Goal: Task Accomplishment & Management: Manage account settings

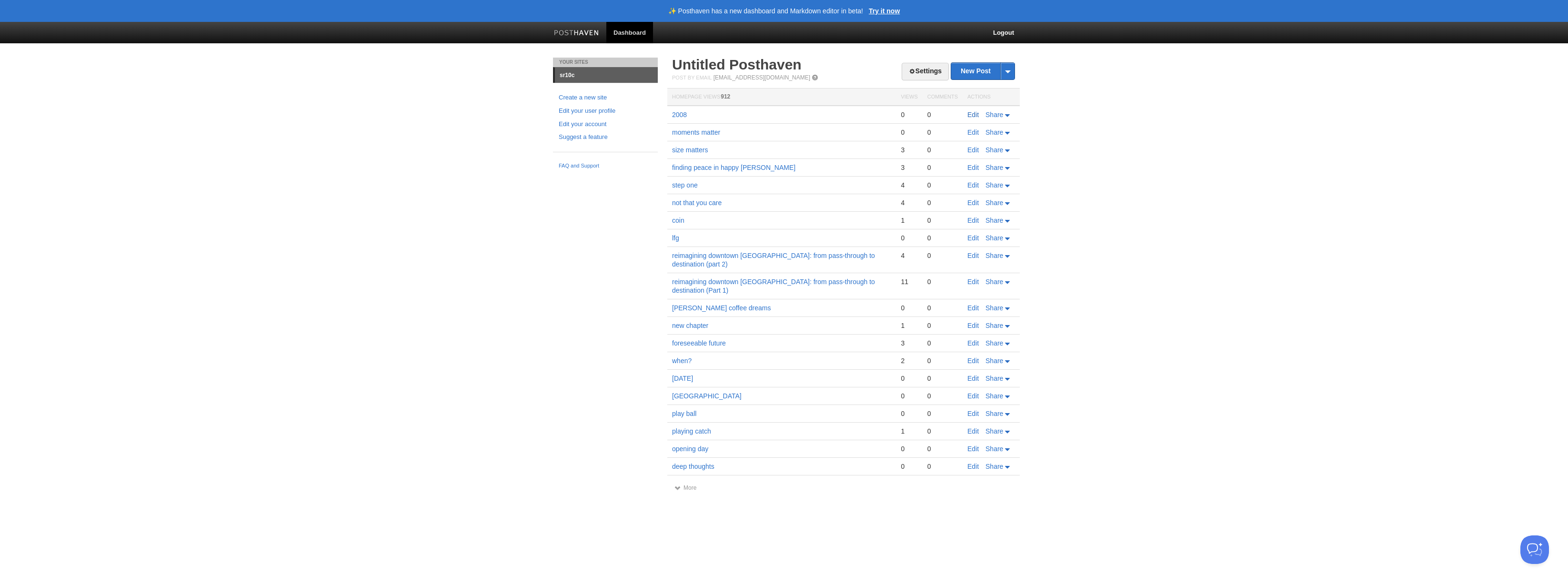
click at [975, 116] on link "Edit" at bounding box center [973, 115] width 12 height 7
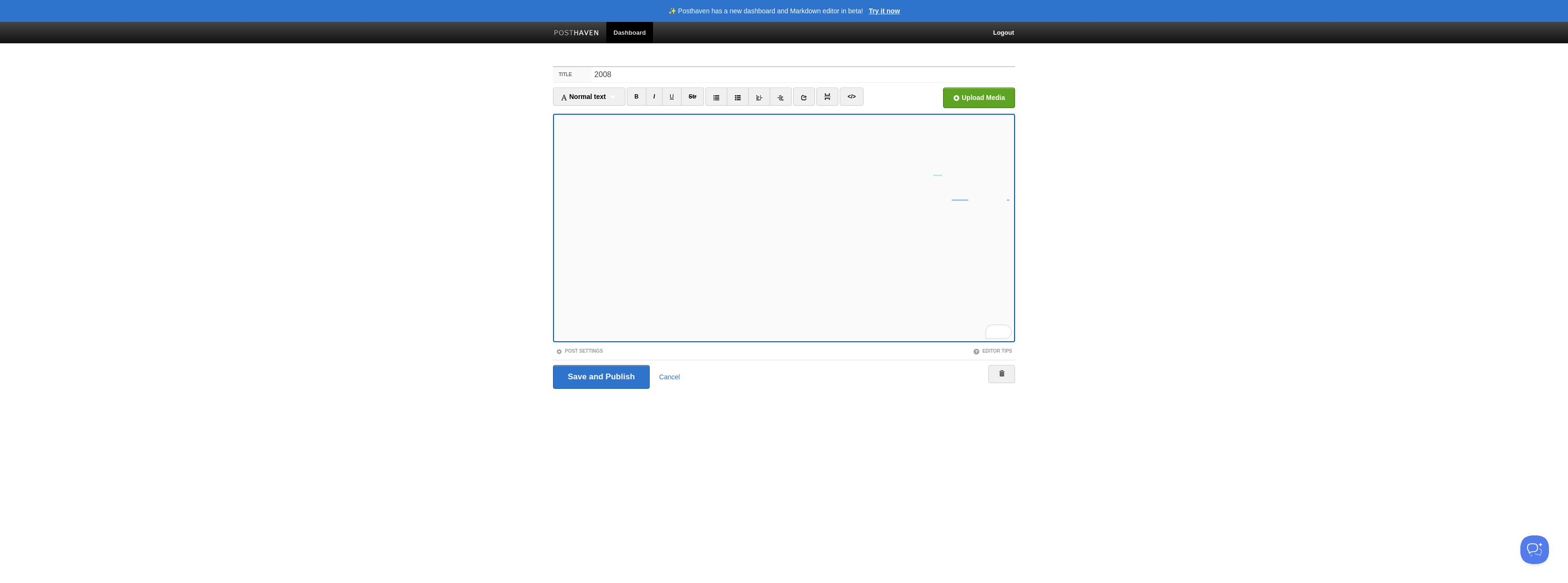
drag, startPoint x: 1015, startPoint y: 379, endPoint x: 981, endPoint y: 368, distance: 35.7
click at [999, 376] on div "Title 2008 Normal text Normal text Heading 1 Heading 2 Heading 3 B I U Str" at bounding box center [784, 241] width 476 height 367
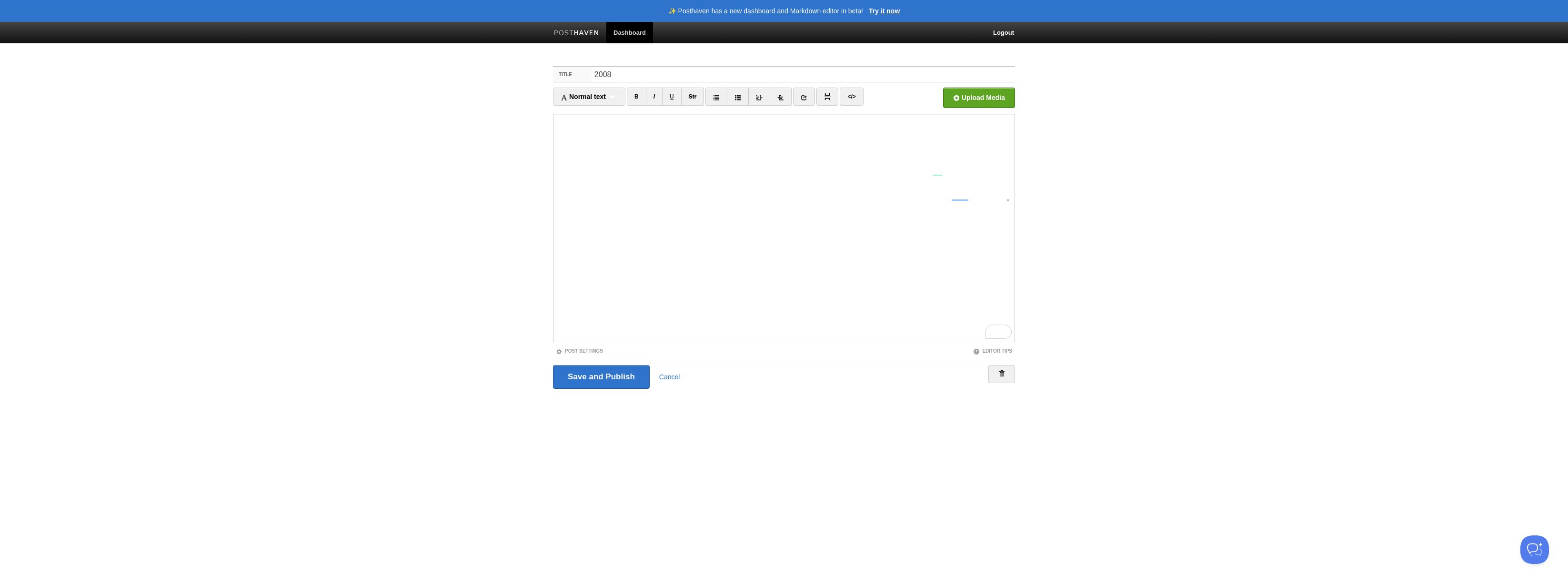
click at [982, 368] on div "Save and Publish Cancel" at bounding box center [784, 377] width 462 height 24
click at [1002, 374] on span at bounding box center [1002, 374] width 7 height 7
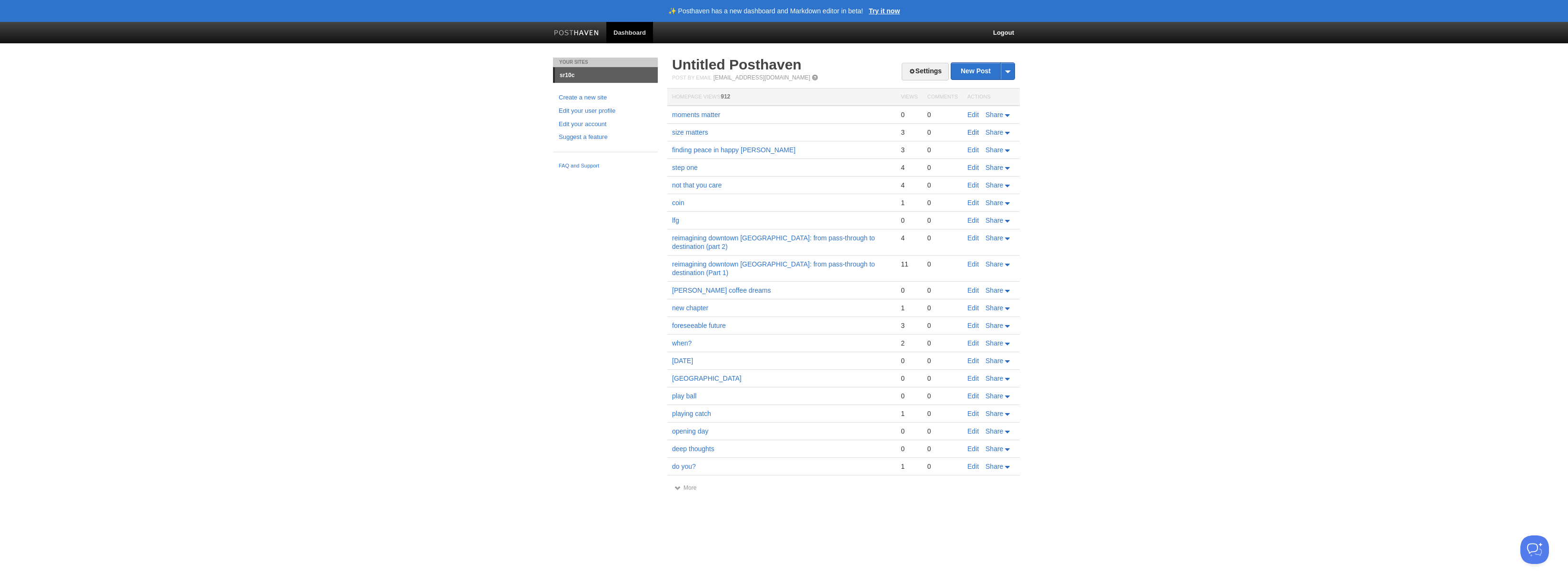
click at [976, 133] on link "Edit" at bounding box center [973, 132] width 12 height 7
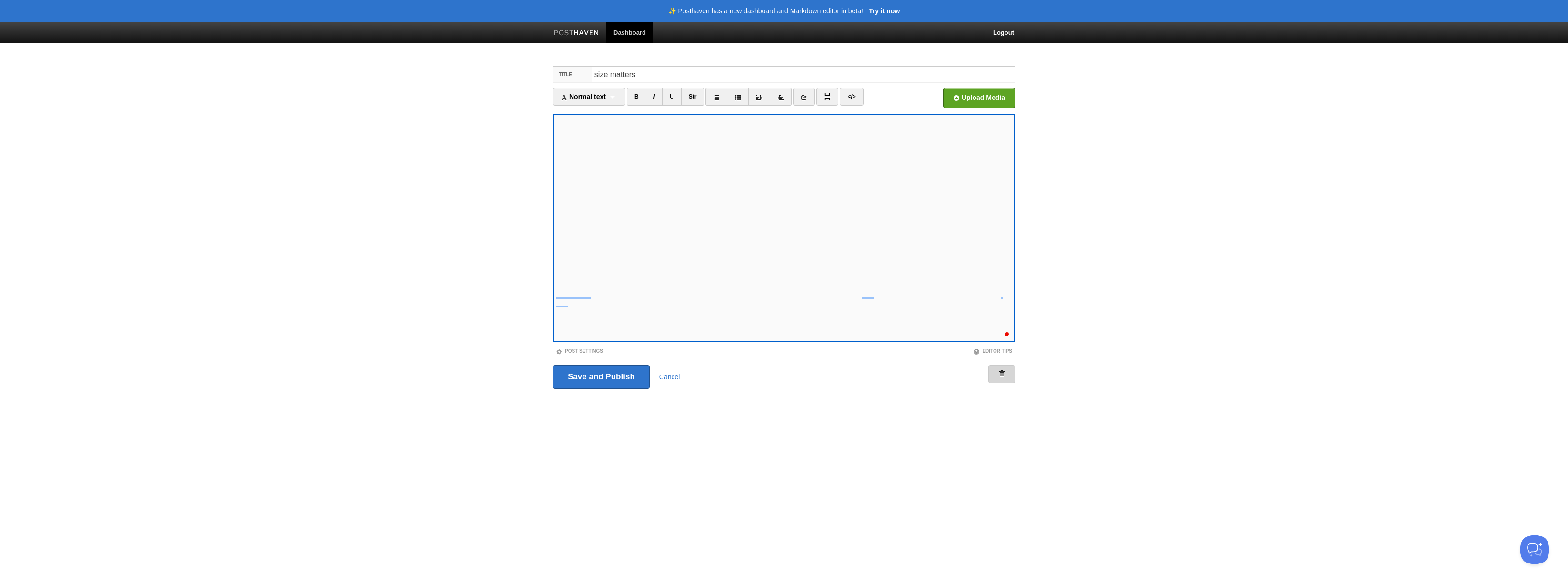
click at [1008, 371] on link at bounding box center [1001, 374] width 26 height 18
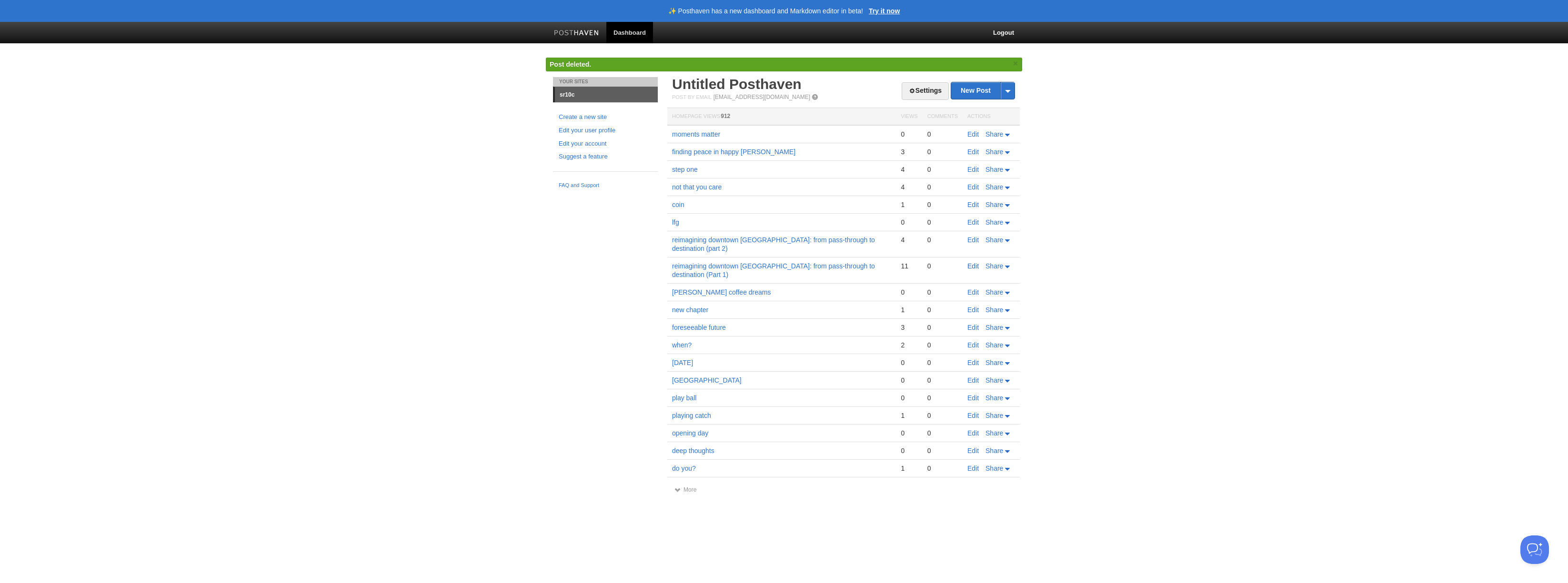
click at [970, 262] on link "Edit" at bounding box center [973, 266] width 12 height 7
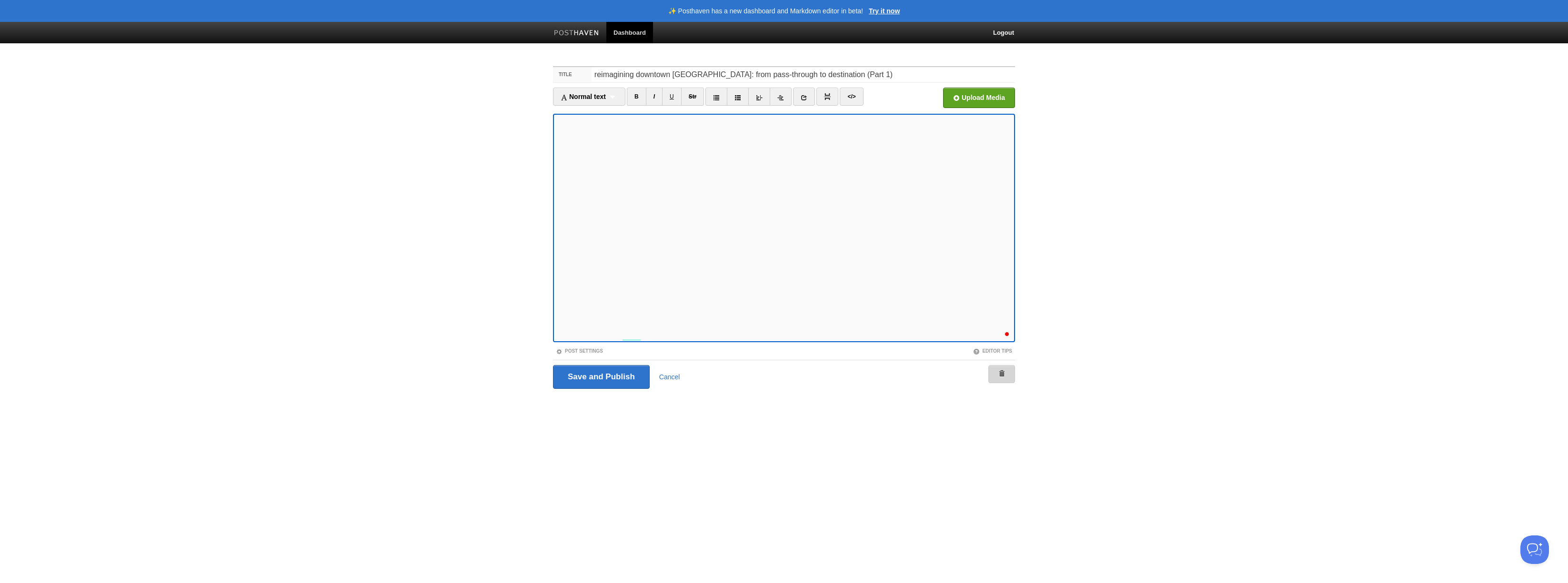
click at [1008, 377] on link at bounding box center [1001, 374] width 26 height 18
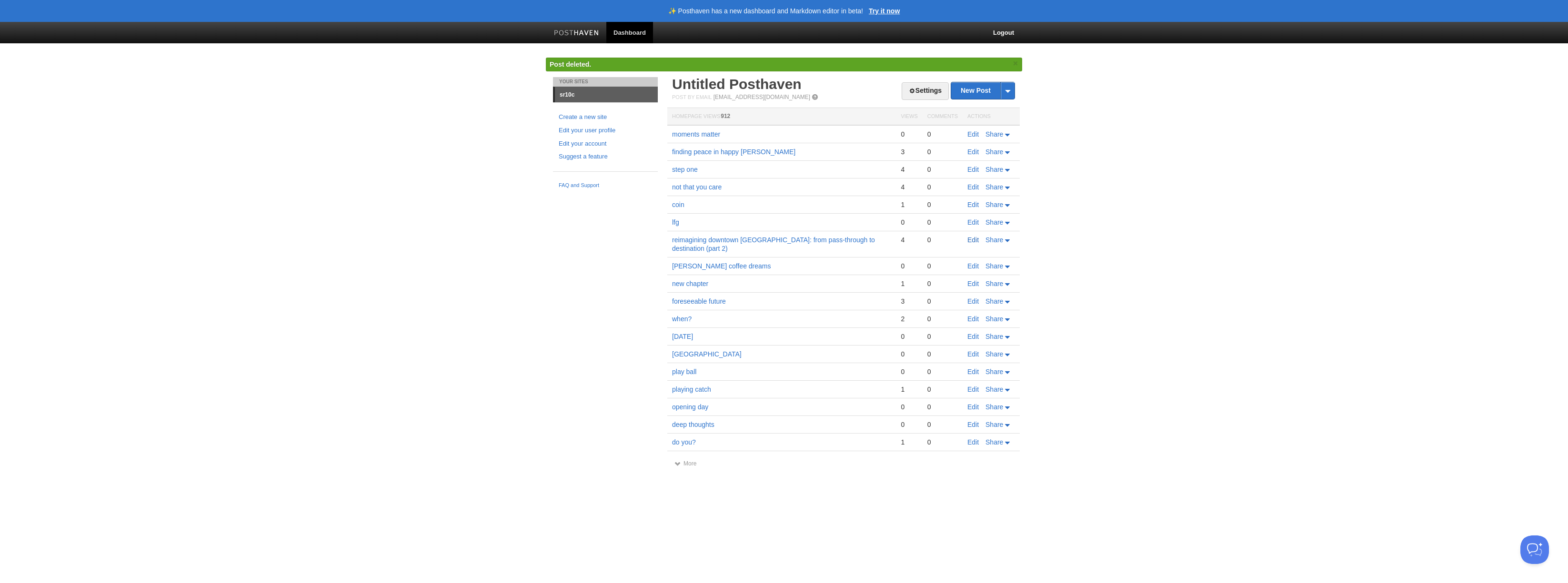
click at [975, 240] on link "Edit" at bounding box center [973, 240] width 12 height 7
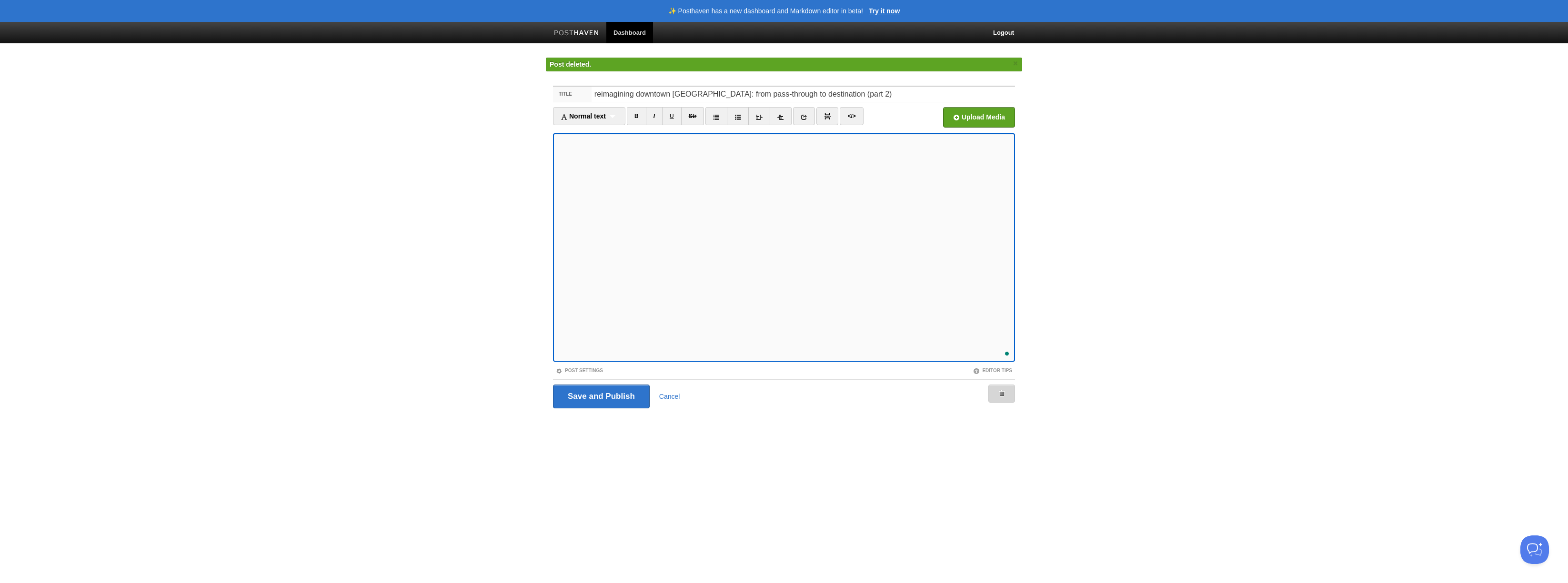
click at [999, 396] on span at bounding box center [1002, 393] width 7 height 7
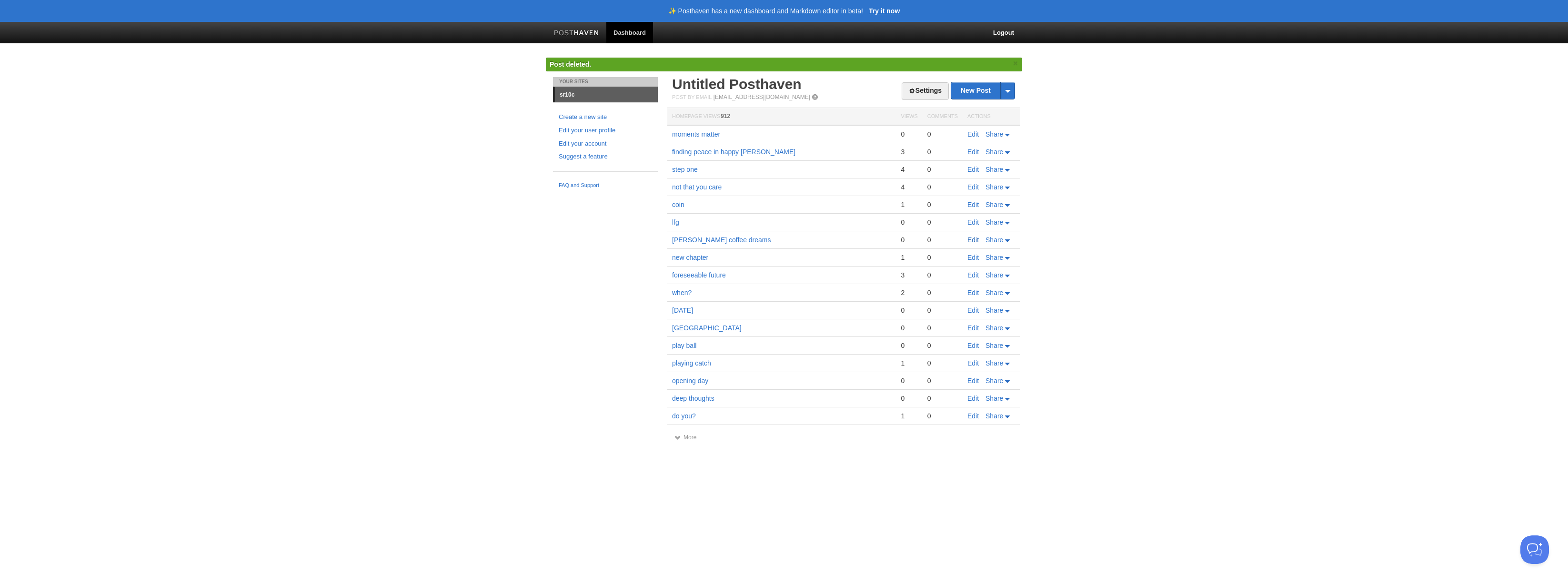
click at [973, 240] on link "Edit" at bounding box center [973, 240] width 12 height 7
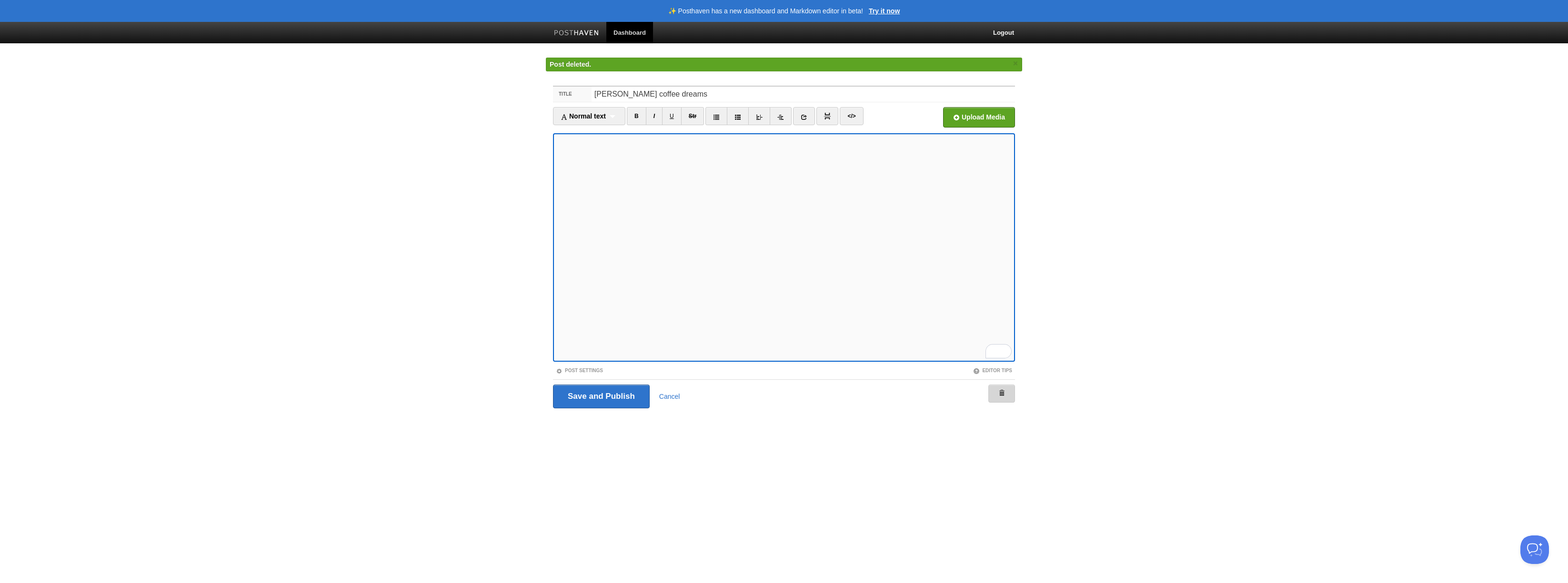
click at [999, 391] on span at bounding box center [1002, 393] width 7 height 7
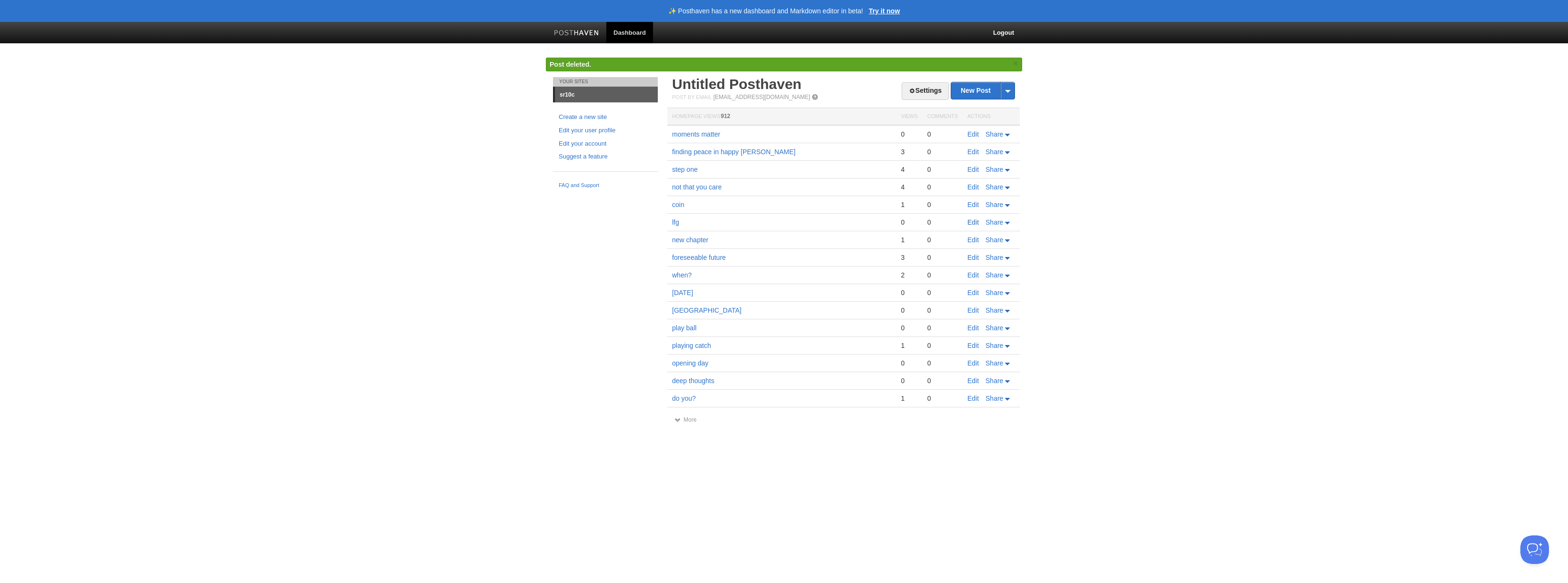
click at [972, 220] on link "Edit" at bounding box center [973, 222] width 12 height 7
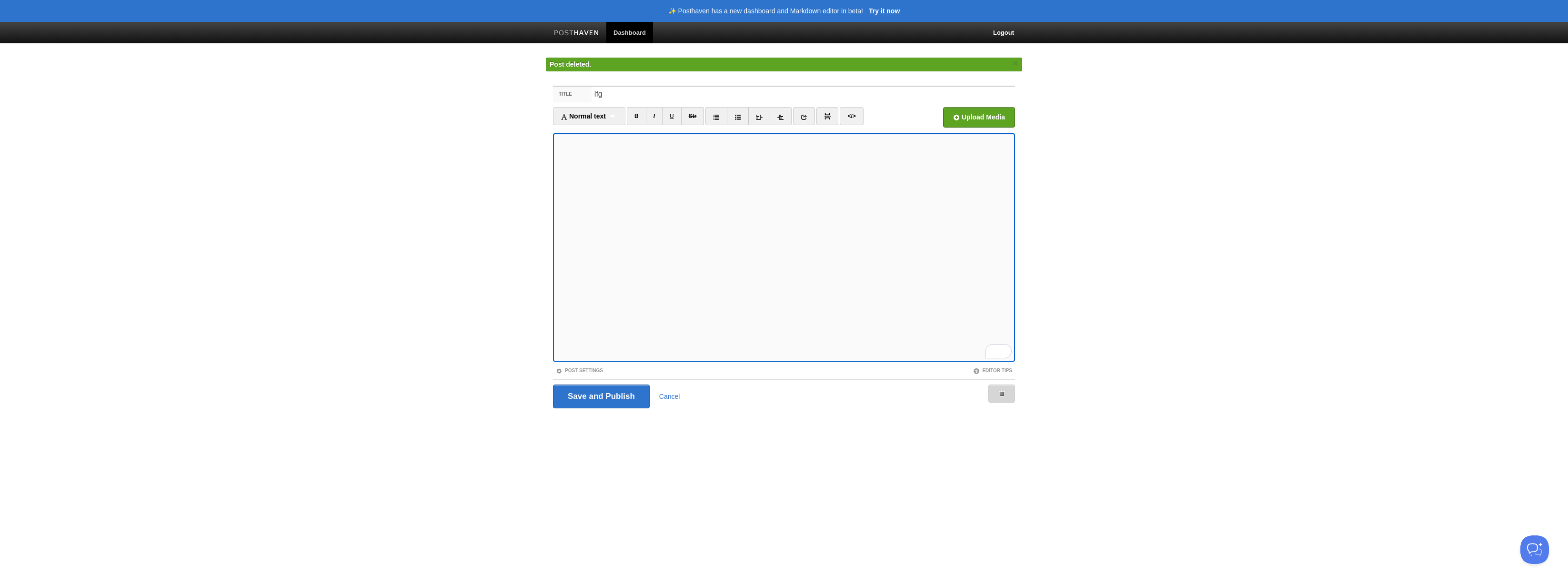
click at [1003, 392] on span at bounding box center [1002, 393] width 7 height 7
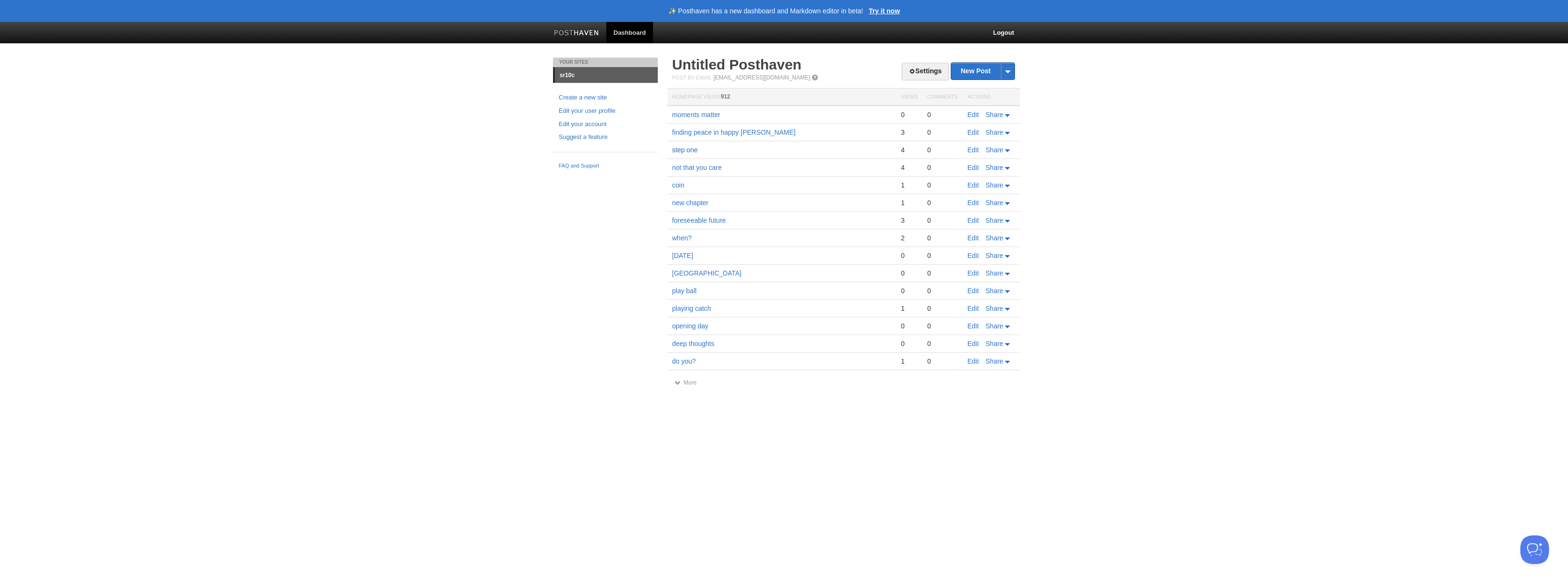
click at [692, 152] on link "step one" at bounding box center [685, 150] width 26 height 7
